Goal: Information Seeking & Learning: Learn about a topic

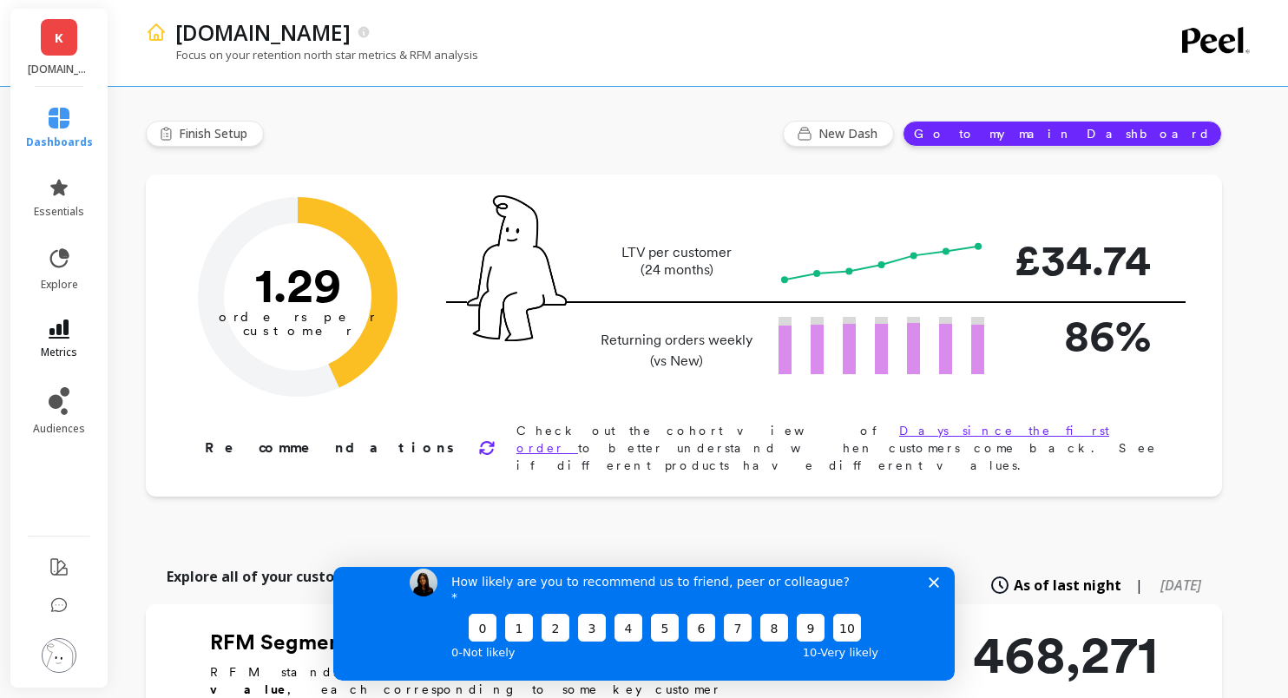
click at [78, 343] on link "metrics" at bounding box center [59, 339] width 67 height 40
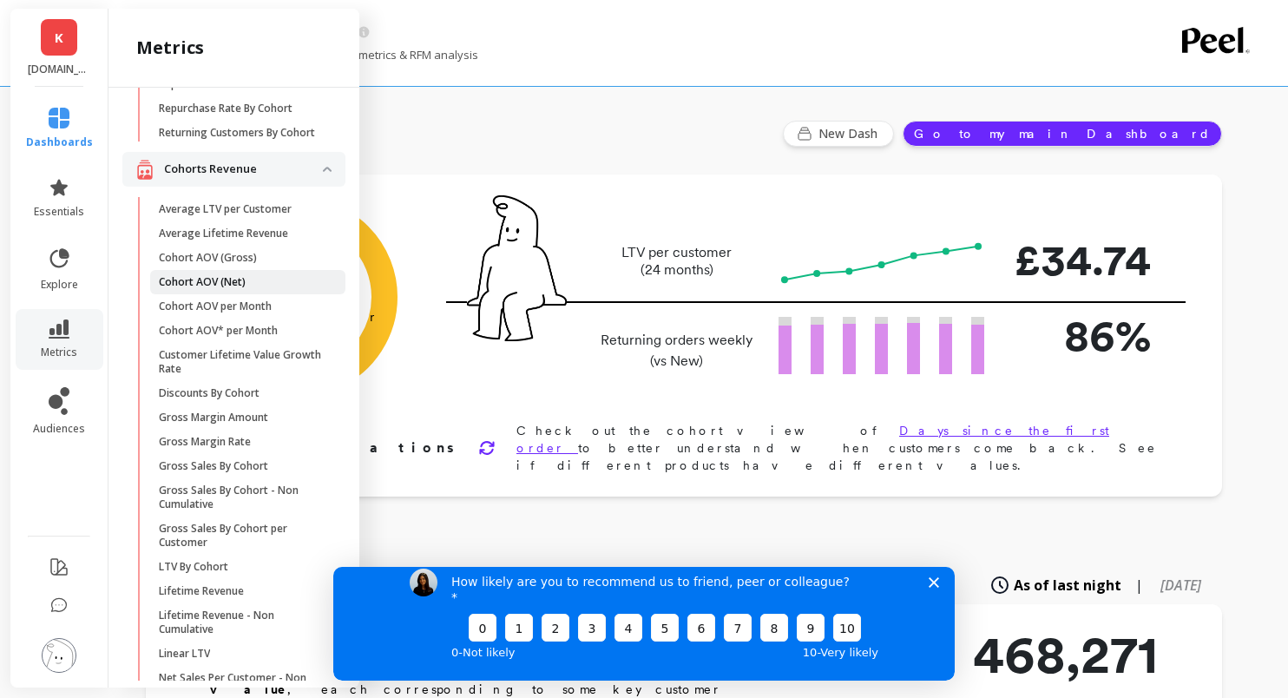
scroll to position [296, 0]
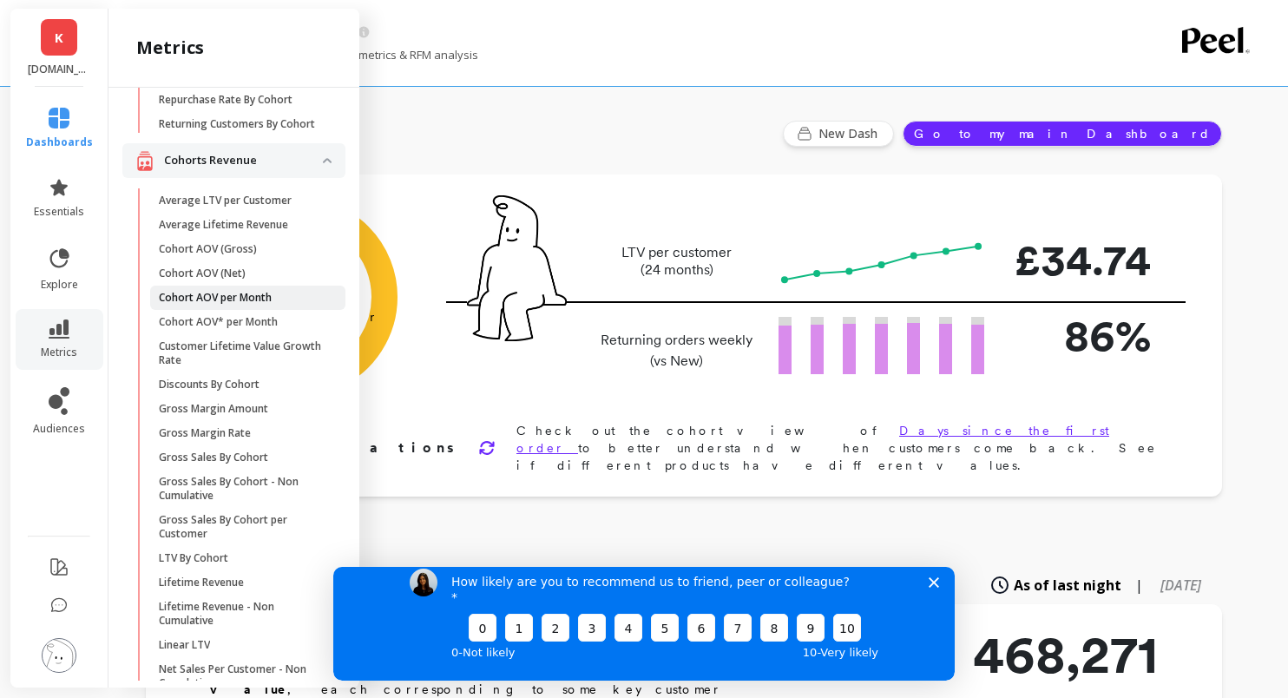
click at [201, 299] on p "Cohort AOV per Month" at bounding box center [215, 298] width 113 height 14
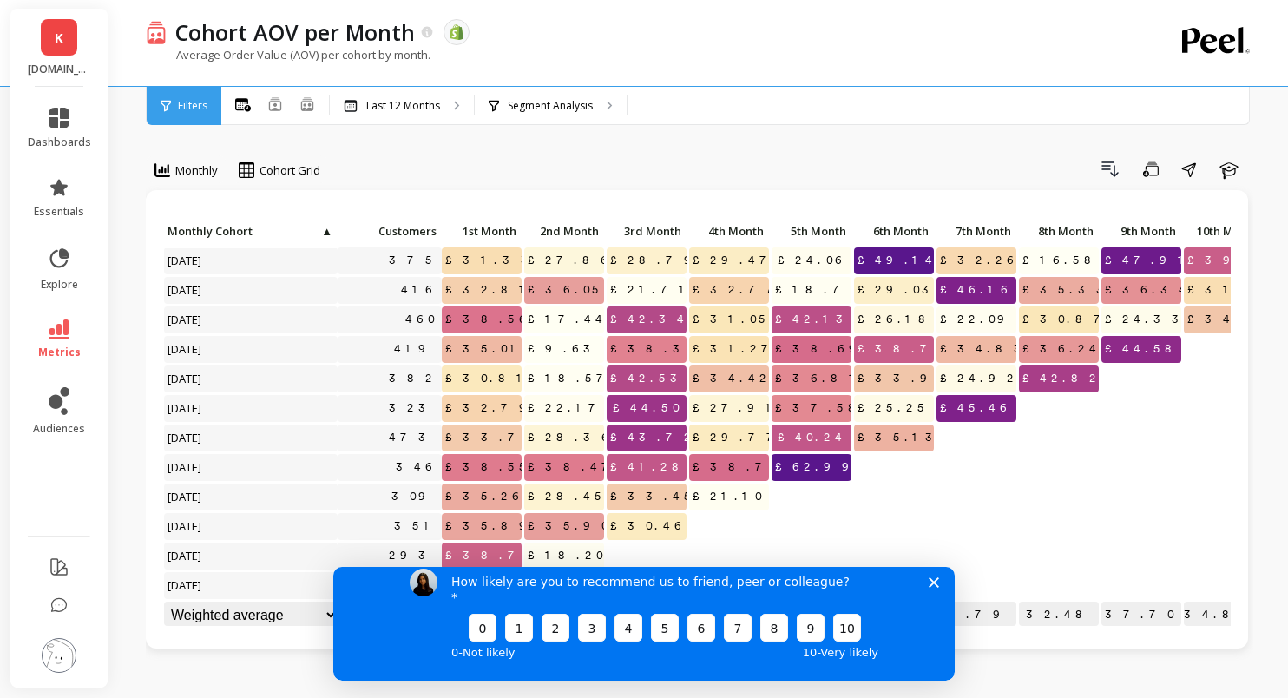
scroll to position [1, 0]
click at [933, 588] on icon "Close survey" at bounding box center [934, 582] width 10 height 10
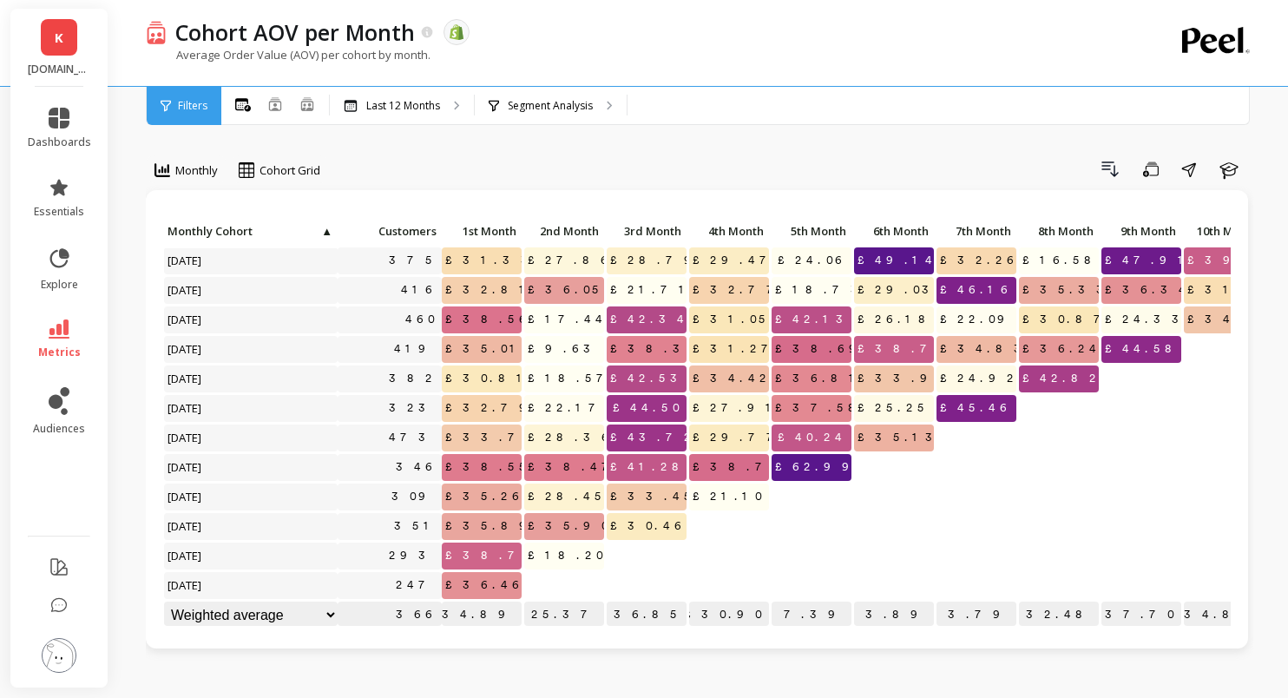
click at [493, 580] on span "£36.46" at bounding box center [485, 585] width 87 height 26
click at [493, 559] on span "£38.70" at bounding box center [491, 555] width 98 height 26
click at [561, 569] on div "£18.20" at bounding box center [564, 557] width 82 height 30
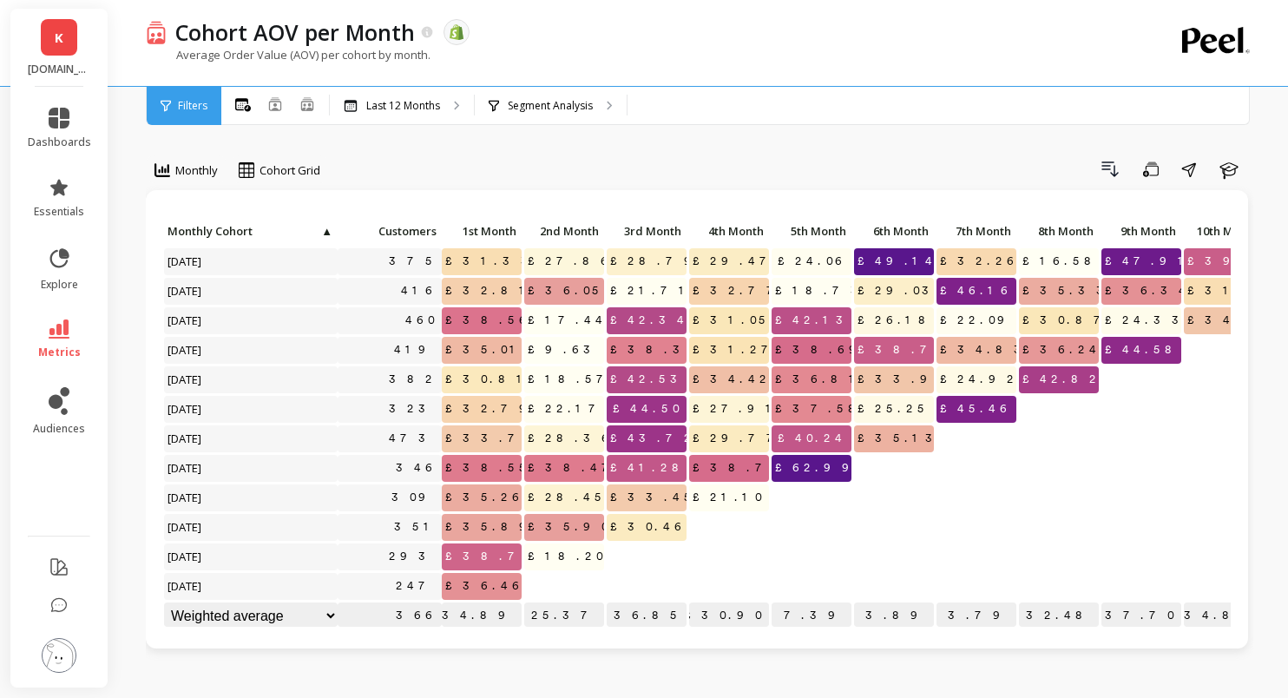
click at [64, 333] on icon at bounding box center [59, 328] width 21 height 19
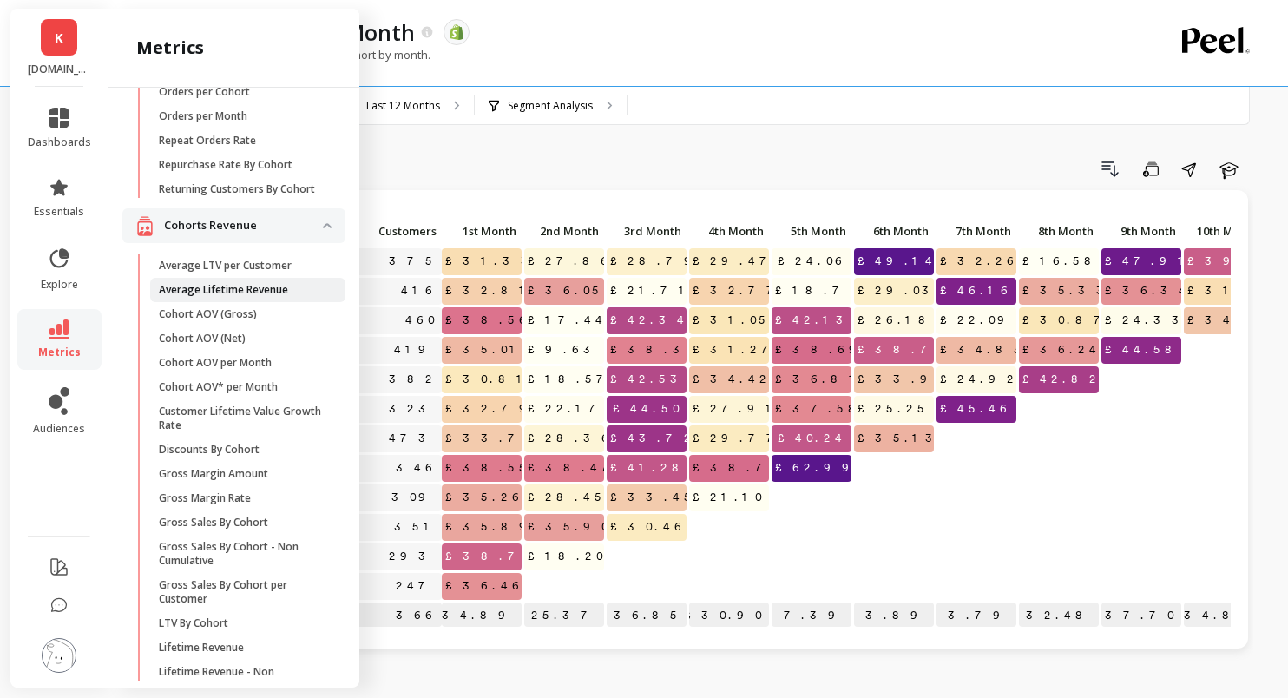
scroll to position [233, 0]
click at [213, 334] on p "Cohort AOV (Net)" at bounding box center [202, 337] width 87 height 14
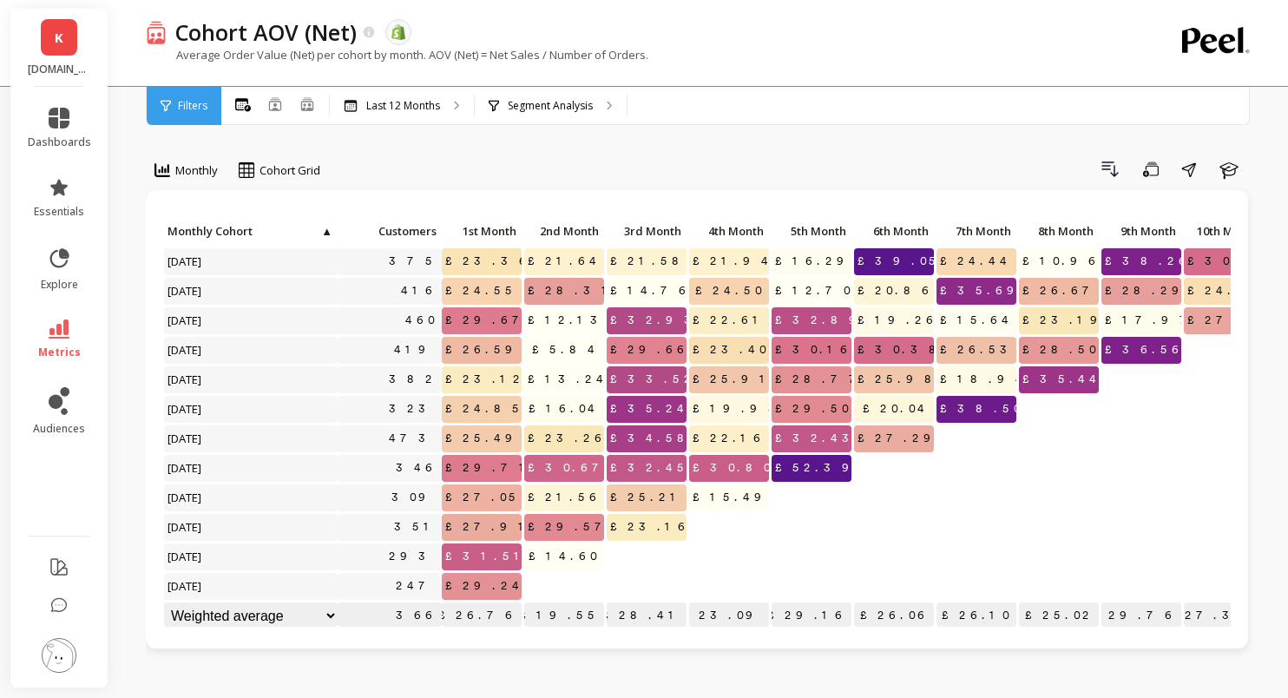
click at [979, 411] on span "£38.50" at bounding box center [982, 409] width 91 height 26
